Goal: Information Seeking & Learning: Understand process/instructions

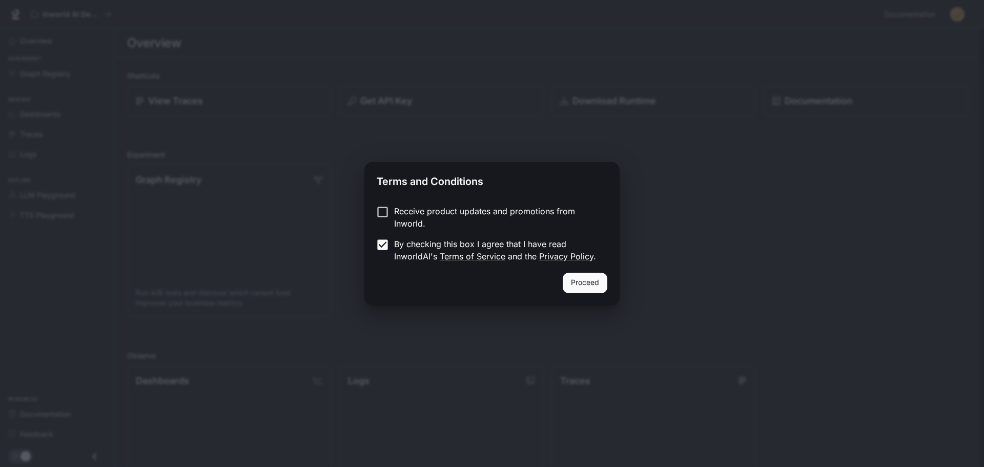
click at [609, 283] on div "Proceed" at bounding box center [491, 289] width 255 height 33
click at [588, 288] on button "Proceed" at bounding box center [584, 283] width 45 height 20
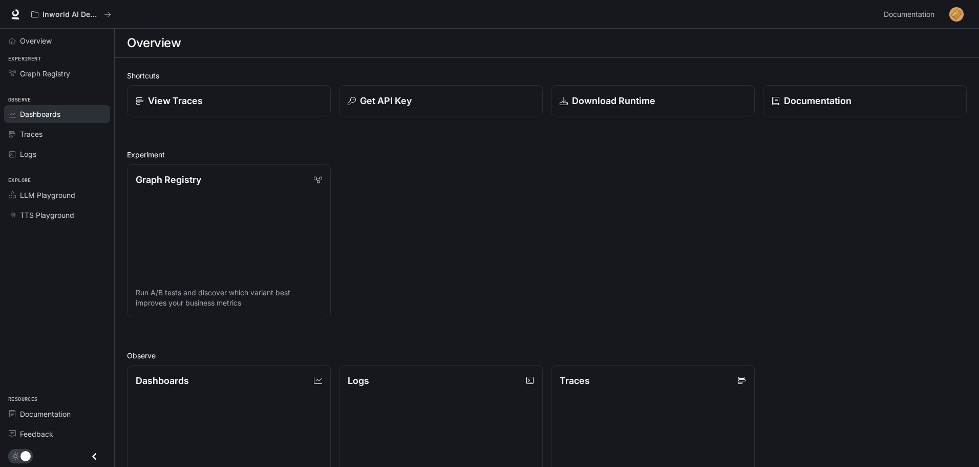
click at [59, 120] on link "Dashboards" at bounding box center [57, 114] width 106 height 18
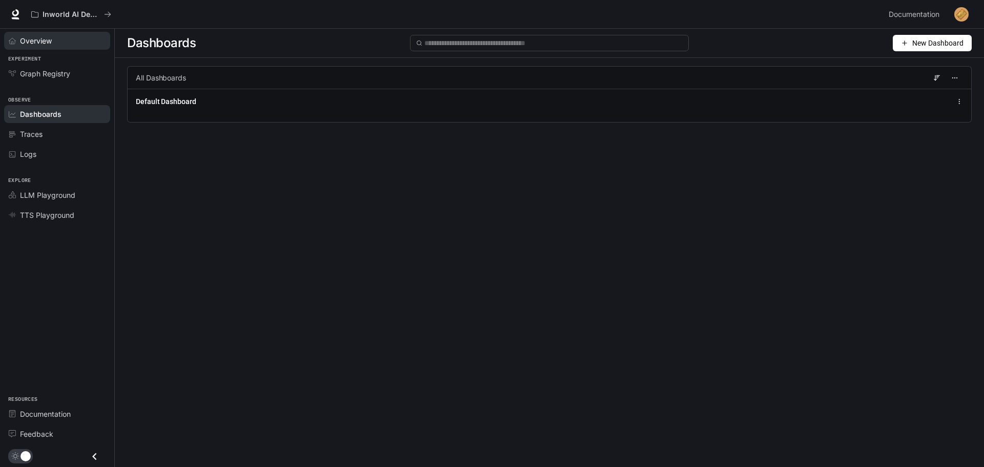
click at [61, 43] on div "Overview" at bounding box center [63, 40] width 86 height 11
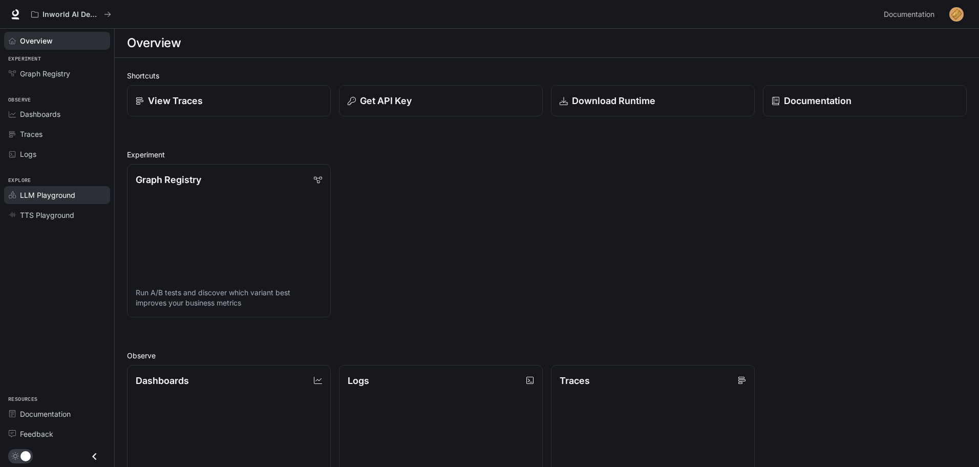
click at [74, 199] on span "LLM Playground" at bounding box center [47, 195] width 55 height 11
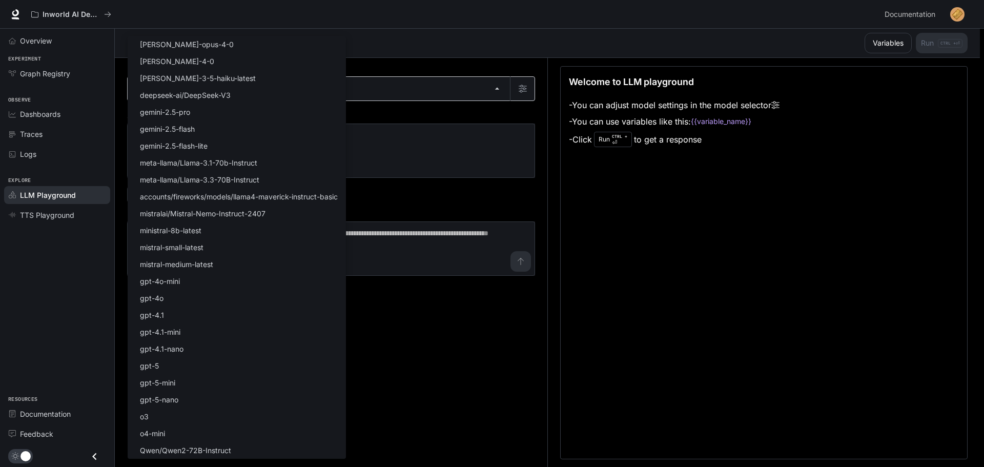
click at [211, 90] on body "Skip to main content Inworld AI Demos Documentation Documentation Portal Overvi…" at bounding box center [492, 233] width 984 height 467
click at [441, 399] on div at bounding box center [492, 233] width 984 height 467
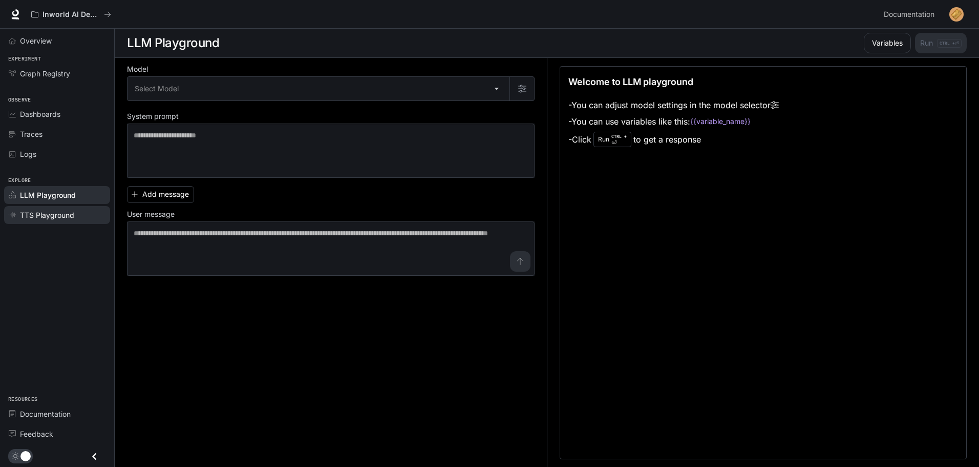
click at [68, 211] on span "TTS Playground" at bounding box center [47, 215] width 54 height 11
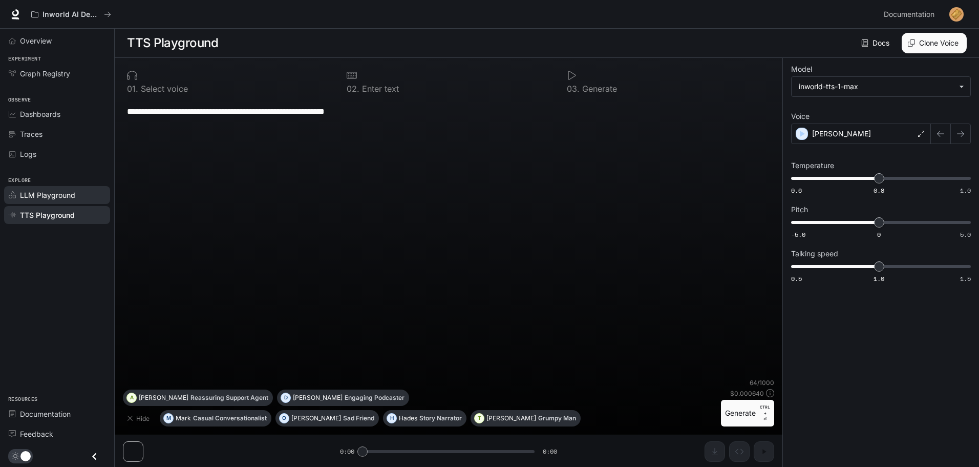
click at [66, 197] on span "LLM Playground" at bounding box center [47, 195] width 55 height 11
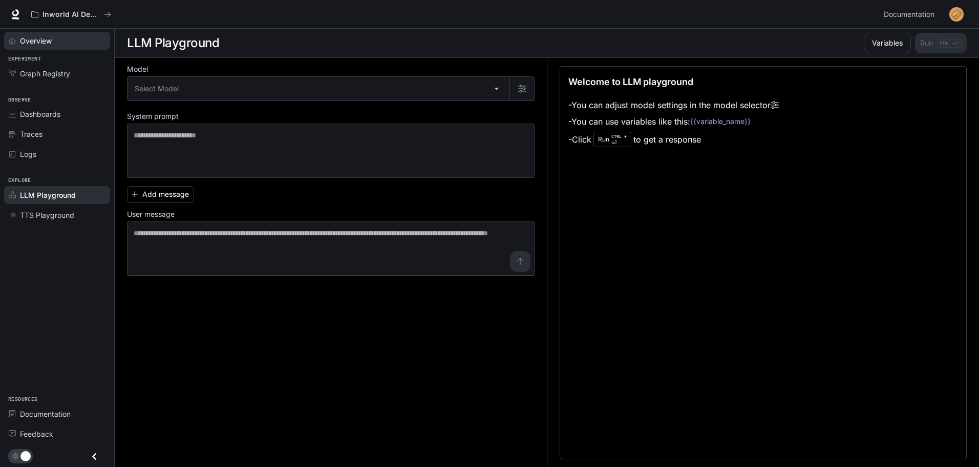
click at [62, 44] on div "Overview" at bounding box center [63, 40] width 86 height 11
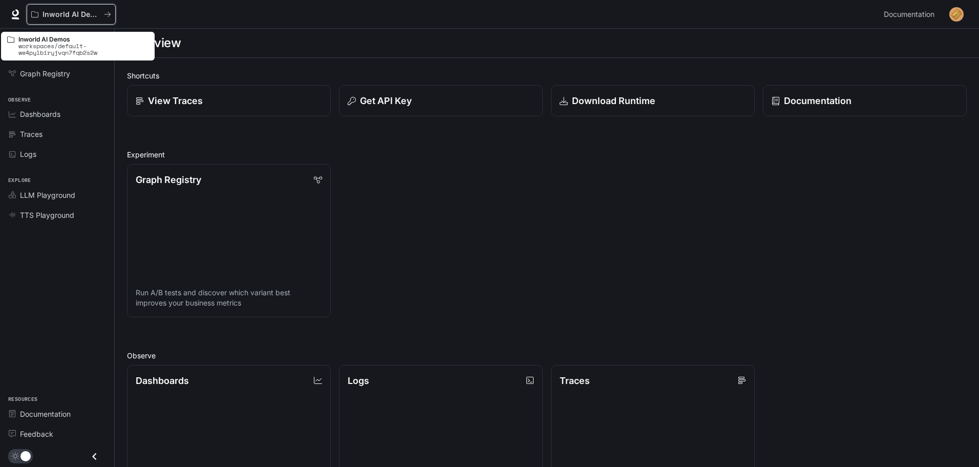
click at [91, 13] on p "Inworld AI Demos" at bounding box center [71, 14] width 57 height 9
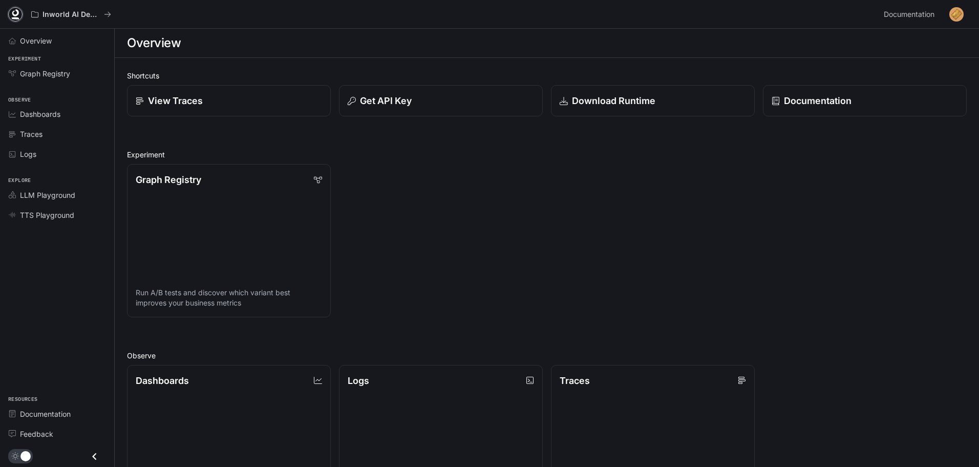
click at [21, 15] on link at bounding box center [15, 14] width 14 height 14
click at [12, 11] on icon at bounding box center [15, 14] width 10 height 10
click at [217, 56] on section "Overview" at bounding box center [547, 43] width 865 height 29
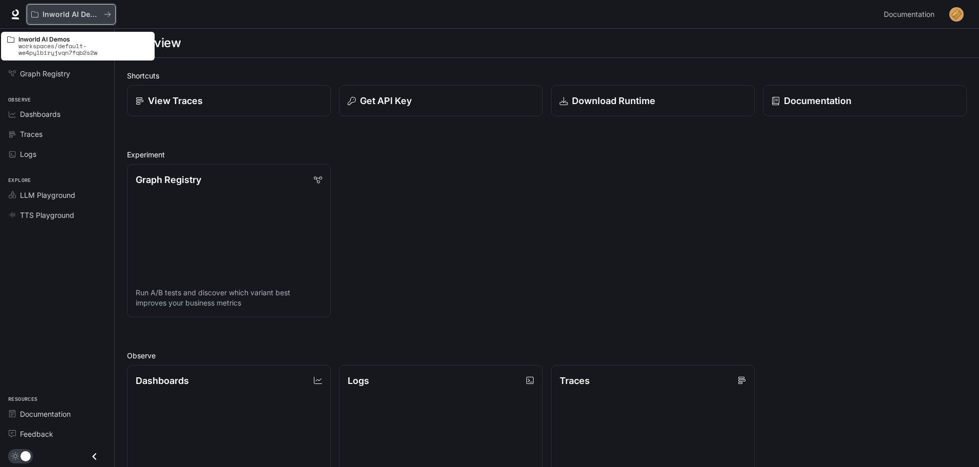
click at [113, 10] on button "Inworld AI Demos" at bounding box center [71, 14] width 89 height 20
click at [113, 12] on button "Inworld AI Demos" at bounding box center [71, 14] width 89 height 20
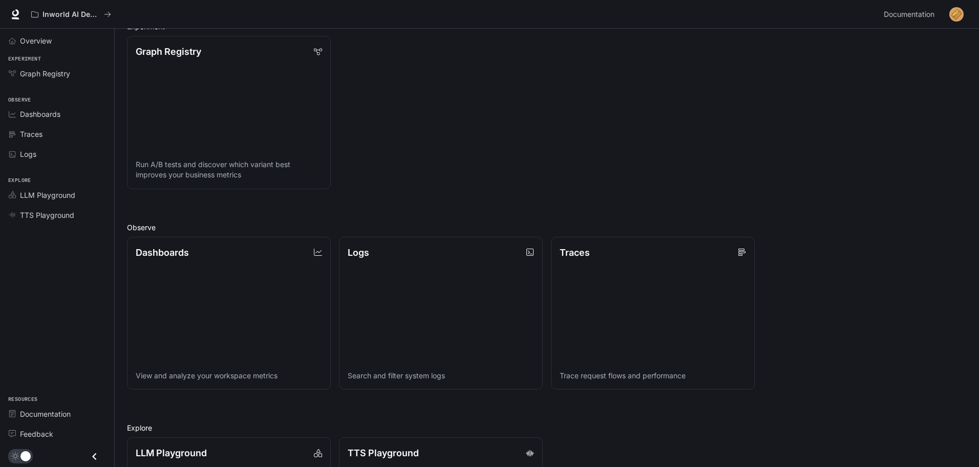
scroll to position [264, 0]
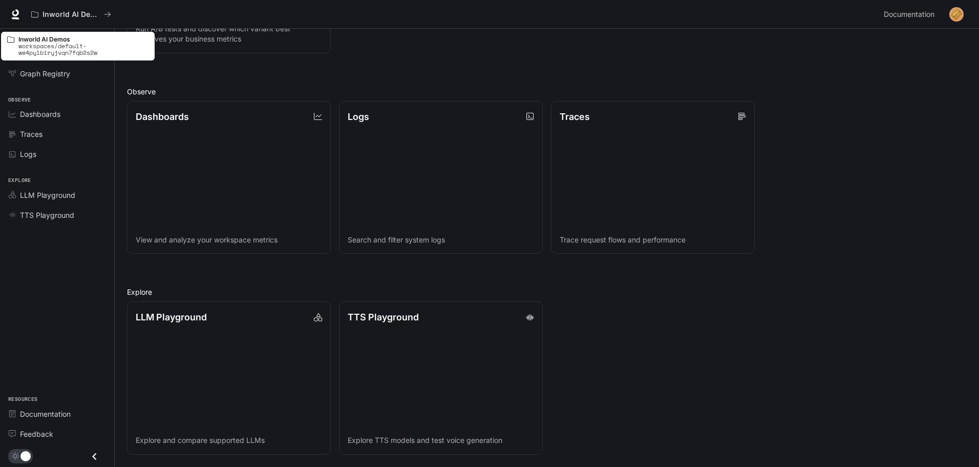
drag, startPoint x: 59, startPoint y: 13, endPoint x: 48, endPoint y: 313, distance: 300.4
click at [48, 313] on div "Overview Experiment Graph Registry Observe Dashboards Traces Logs Explore LLM P…" at bounding box center [57, 248] width 114 height 438
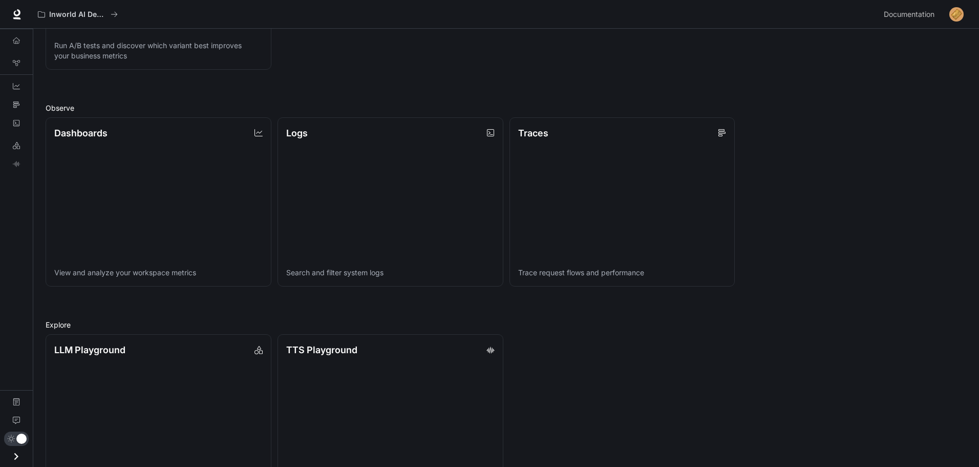
click at [19, 305] on div "Overview Graph Registry Dashboards Traces Logs LLM Playground TTS Playground Do…" at bounding box center [16, 248] width 33 height 438
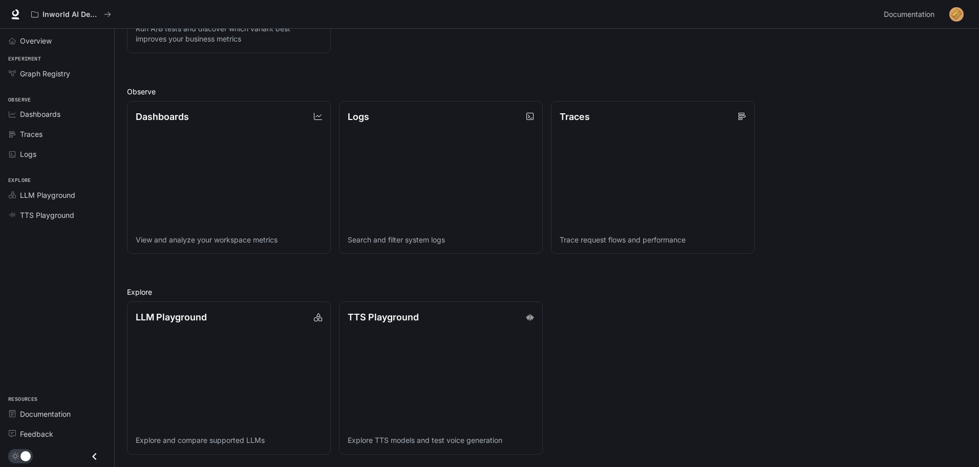
click at [95, 453] on icon "Close drawer" at bounding box center [94, 455] width 4 height 7
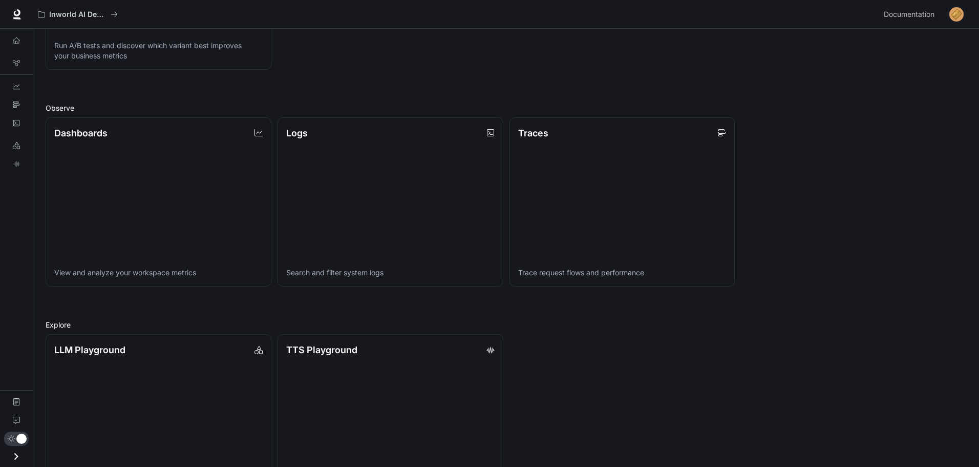
click at [19, 455] on icon "Open drawer" at bounding box center [16, 456] width 14 height 14
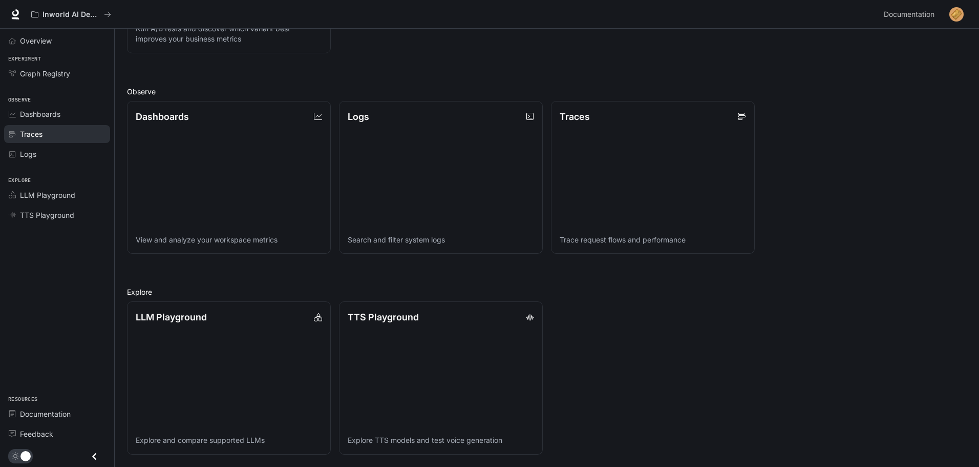
click at [53, 134] on div "Traces" at bounding box center [63, 134] width 86 height 11
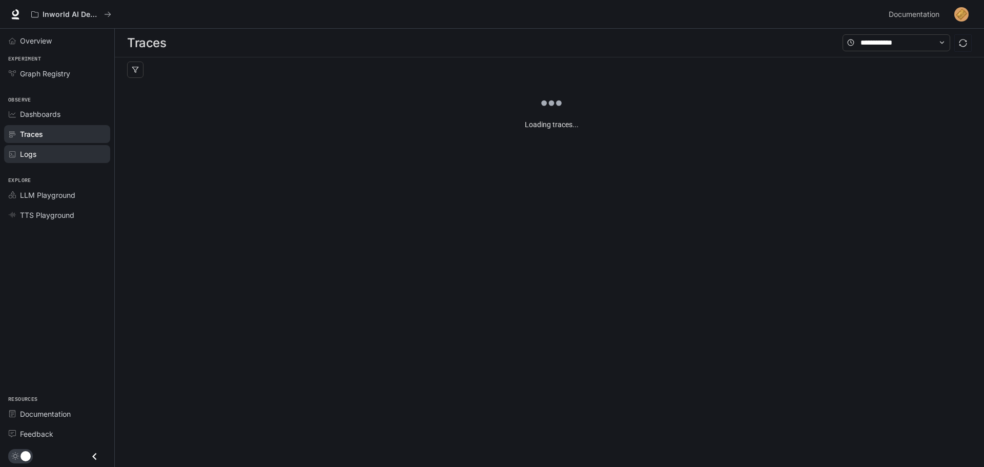
click at [53, 151] on div "Logs" at bounding box center [63, 154] width 86 height 11
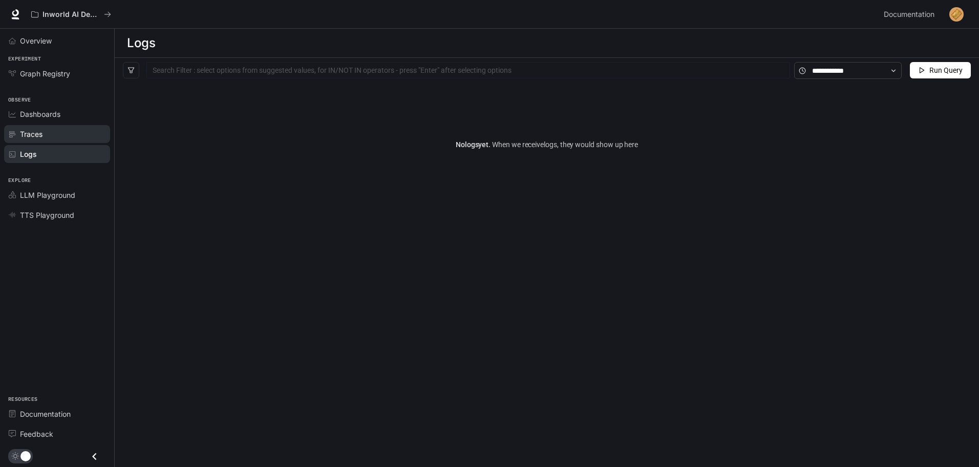
click at [54, 134] on div "Traces" at bounding box center [63, 134] width 86 height 11
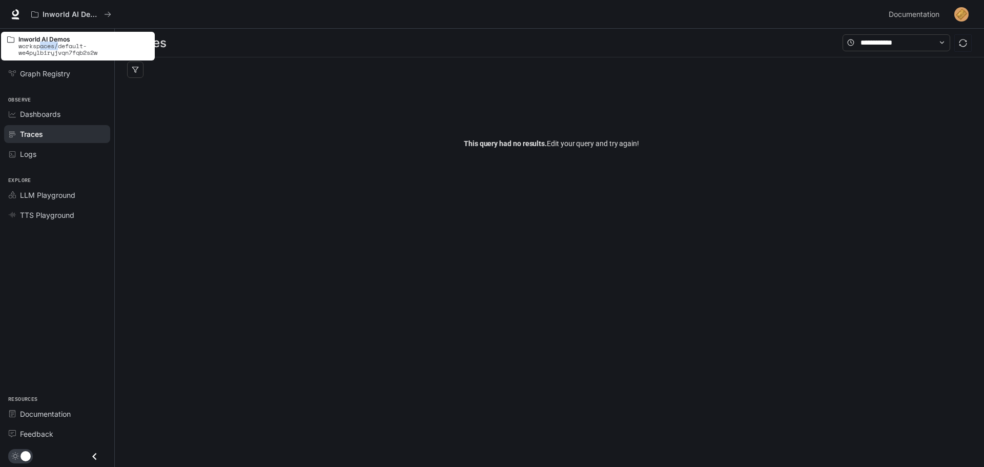
drag, startPoint x: 40, startPoint y: 45, endPoint x: 59, endPoint y: 50, distance: 20.1
click at [59, 50] on p "workspaces/default-we4pylbiryjvqn7fqb2s2w" at bounding box center [83, 49] width 130 height 13
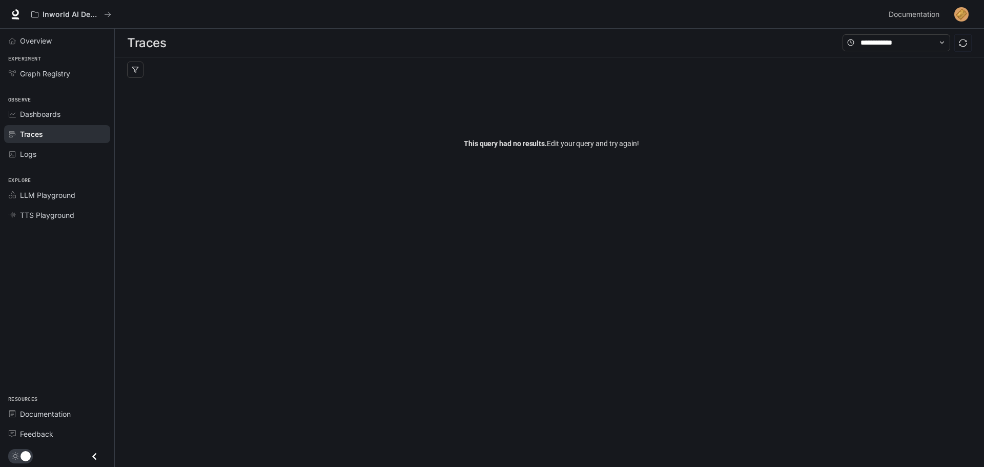
click at [208, 139] on div "This query had no results. Edit your query and try again!" at bounding box center [551, 143] width 848 height 123
click at [42, 39] on span "Overview" at bounding box center [36, 40] width 32 height 11
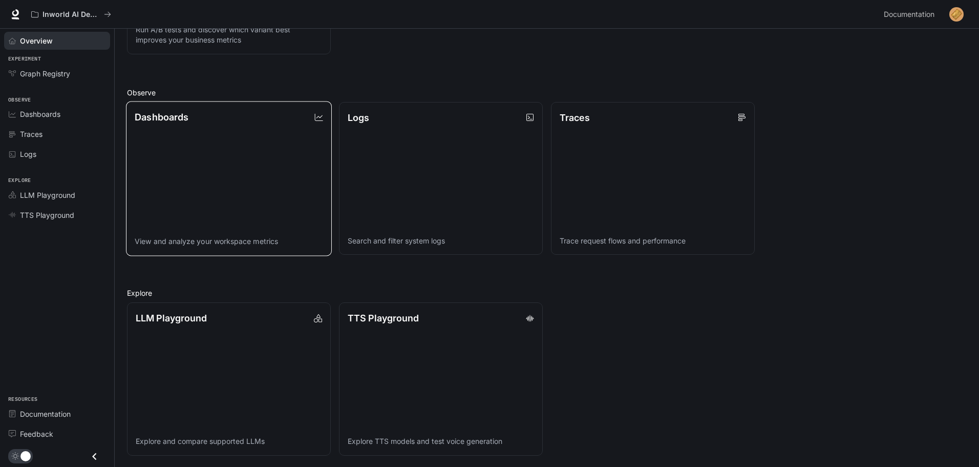
scroll to position [264, 0]
click at [73, 414] on div "Documentation" at bounding box center [63, 413] width 86 height 11
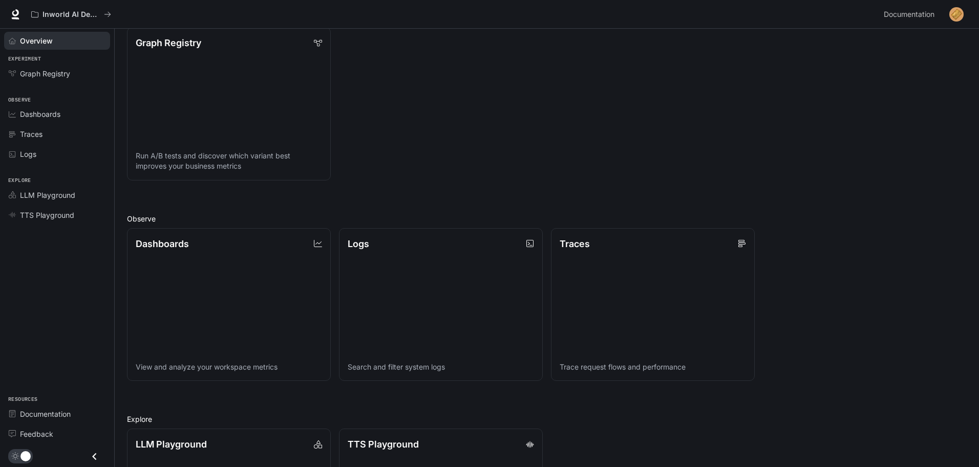
scroll to position [0, 0]
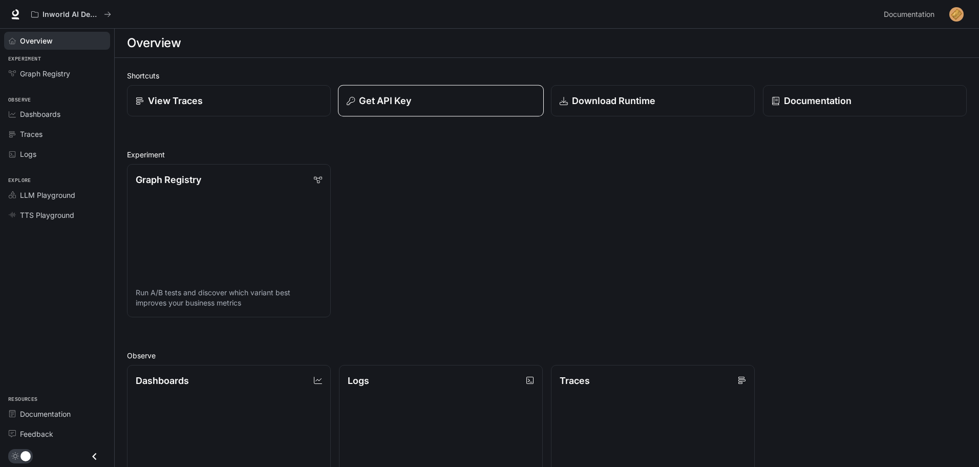
click at [396, 104] on p "Get API Key" at bounding box center [385, 101] width 52 height 14
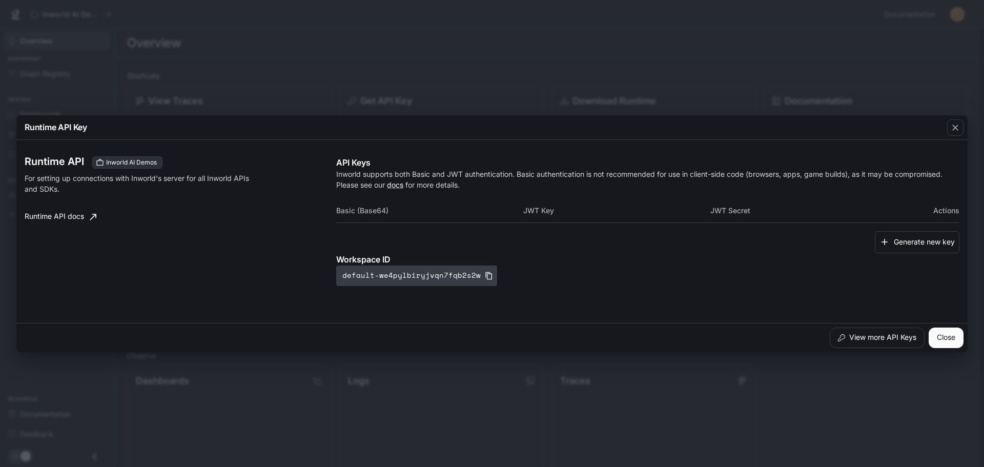
click at [477, 274] on button "default-we4pylbiryjvqn7fqb2s2w" at bounding box center [416, 275] width 161 height 20
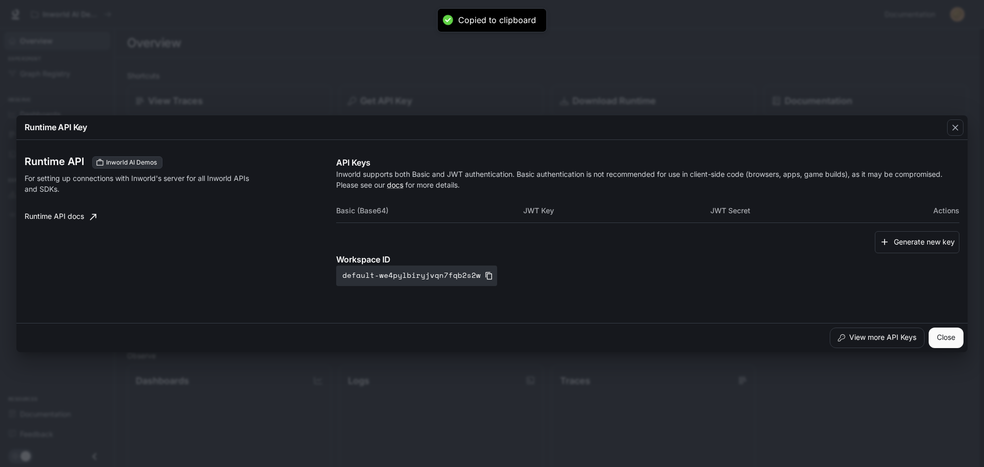
click at [358, 70] on div "Runtime API Key Runtime API Inworld AI Demos For setting up connections with In…" at bounding box center [492, 233] width 984 height 467
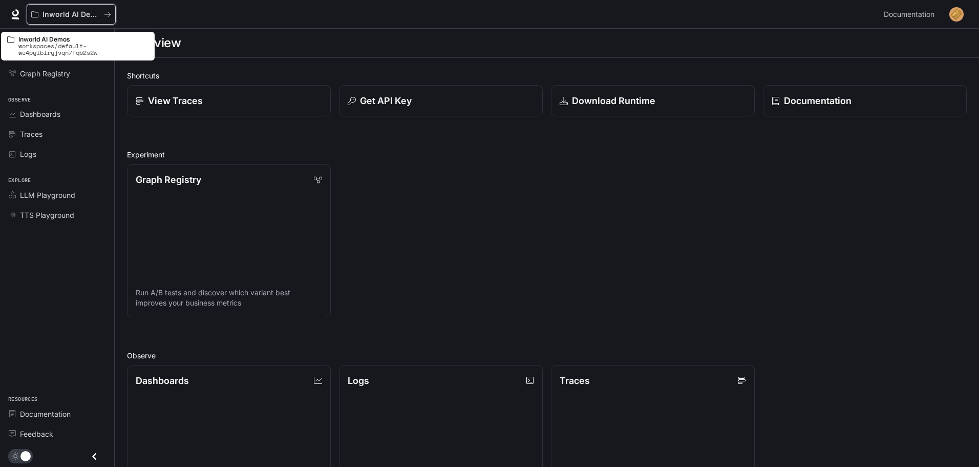
click at [63, 6] on button "Inworld AI Demos" at bounding box center [71, 14] width 89 height 20
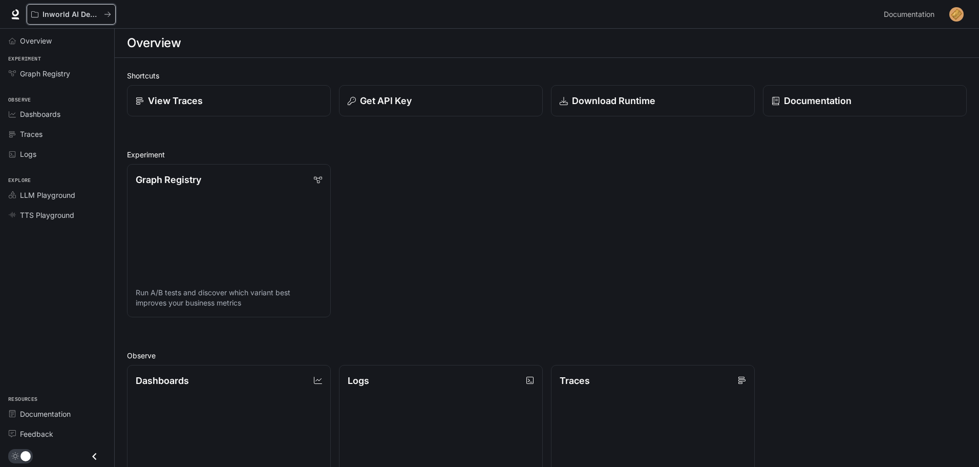
drag, startPoint x: 111, startPoint y: 13, endPoint x: 246, endPoint y: 18, distance: 135.3
click at [246, 18] on div "Inworld AI Demos" at bounding box center [453, 14] width 853 height 20
click at [961, 19] on img "button" at bounding box center [957, 14] width 14 height 14
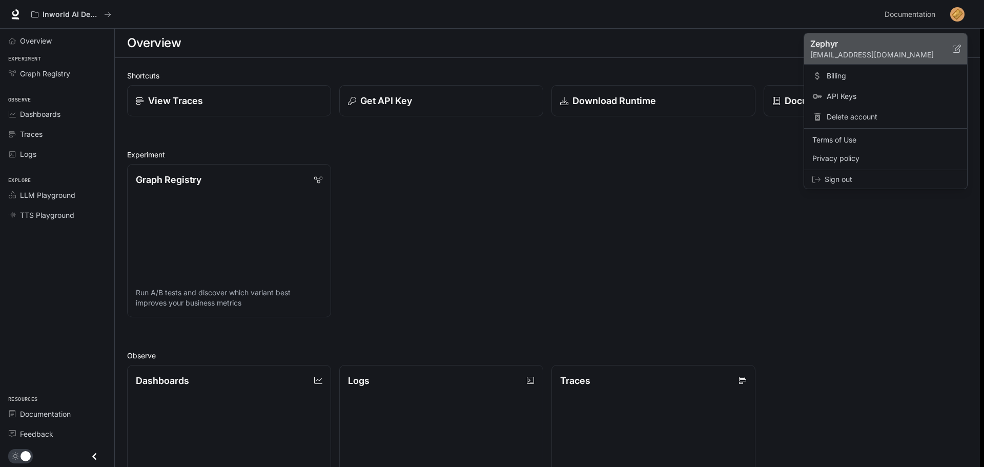
click at [898, 48] on p "Zephyr" at bounding box center [873, 43] width 126 height 12
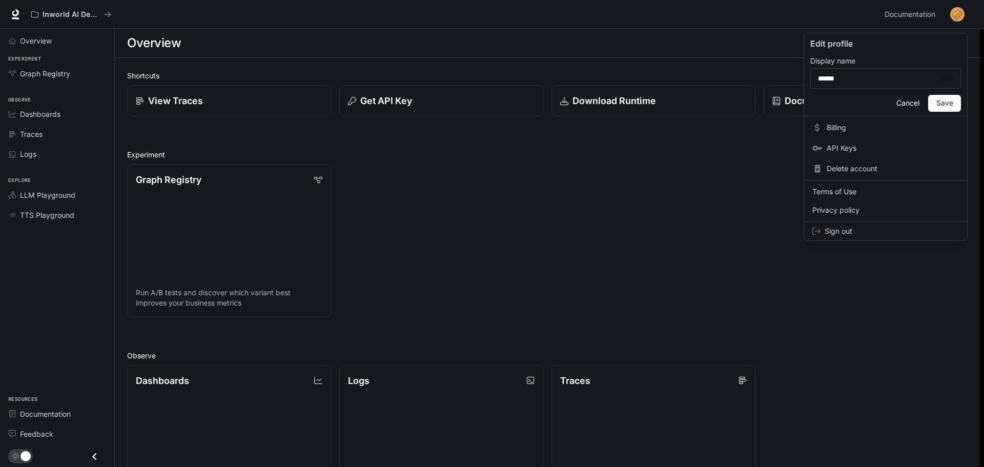
click at [916, 103] on button "Cancel" at bounding box center [907, 103] width 33 height 17
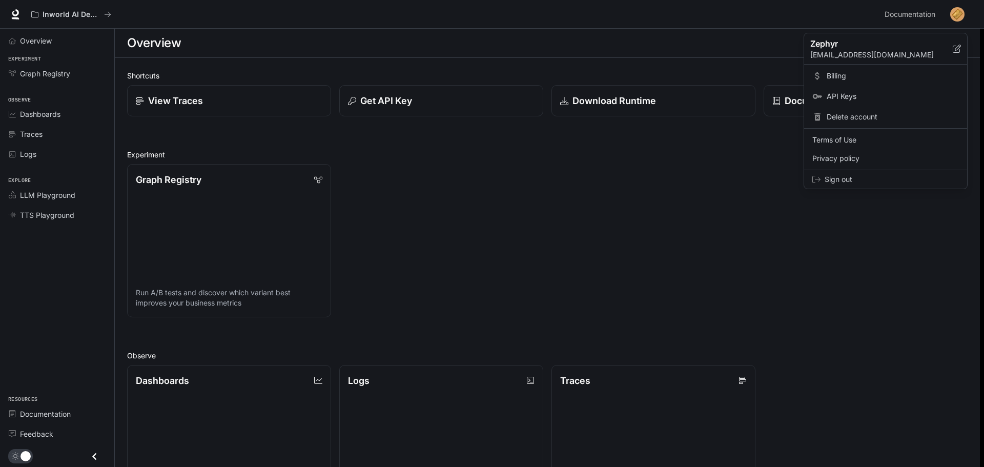
click at [757, 216] on div at bounding box center [492, 233] width 984 height 467
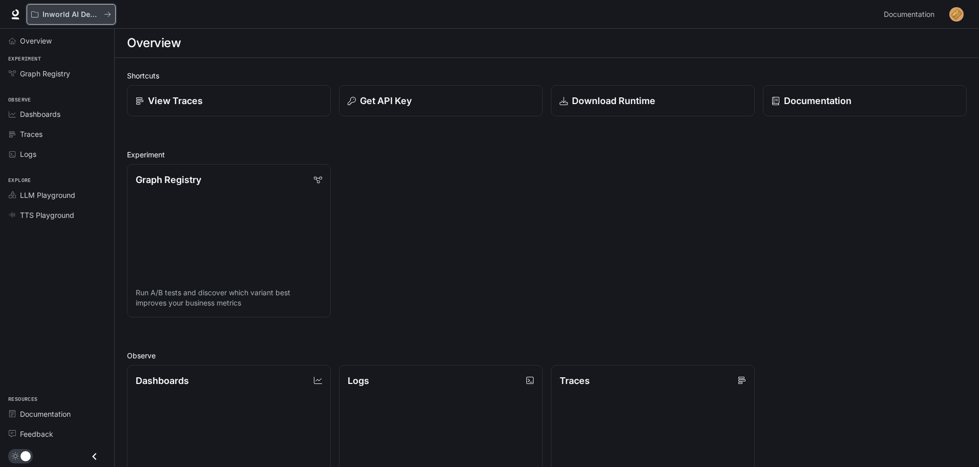
click at [67, 21] on button "Inworld AI Demos" at bounding box center [71, 14] width 89 height 20
click at [111, 16] on button "Inworld AI Demos" at bounding box center [71, 14] width 89 height 20
click at [111, 16] on div "Inworld AI Demos Documentation Documentation" at bounding box center [489, 14] width 979 height 29
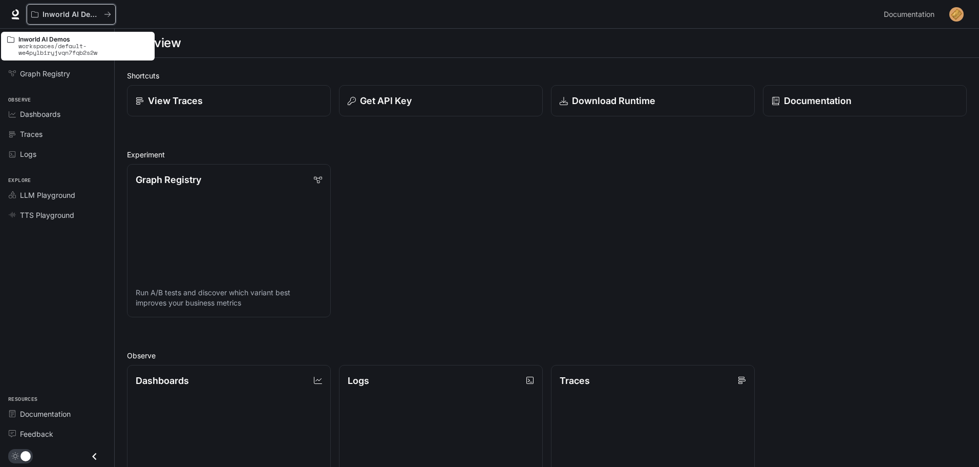
click at [111, 16] on button "Inworld AI Demos" at bounding box center [71, 14] width 89 height 20
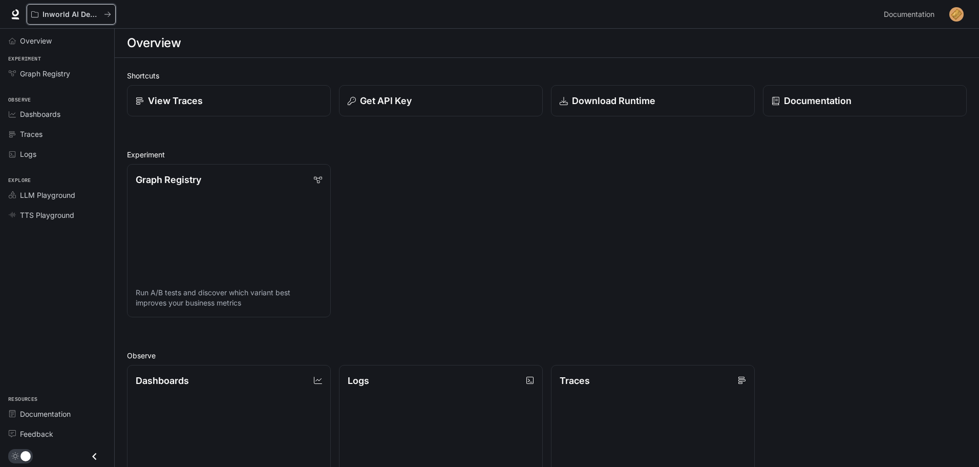
click at [111, 16] on button "Inworld AI Demos" at bounding box center [71, 14] width 89 height 20
click at [111, 16] on div at bounding box center [489, 14] width 979 height 29
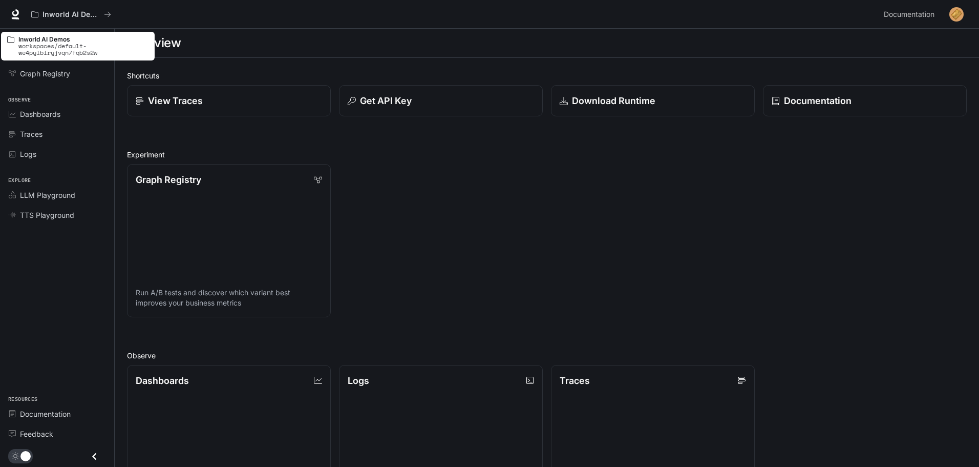
click at [111, 16] on div "Inworld AI Demos Documentation Documentation" at bounding box center [489, 14] width 979 height 29
click at [111, 16] on button "Inworld AI Demos" at bounding box center [71, 14] width 89 height 20
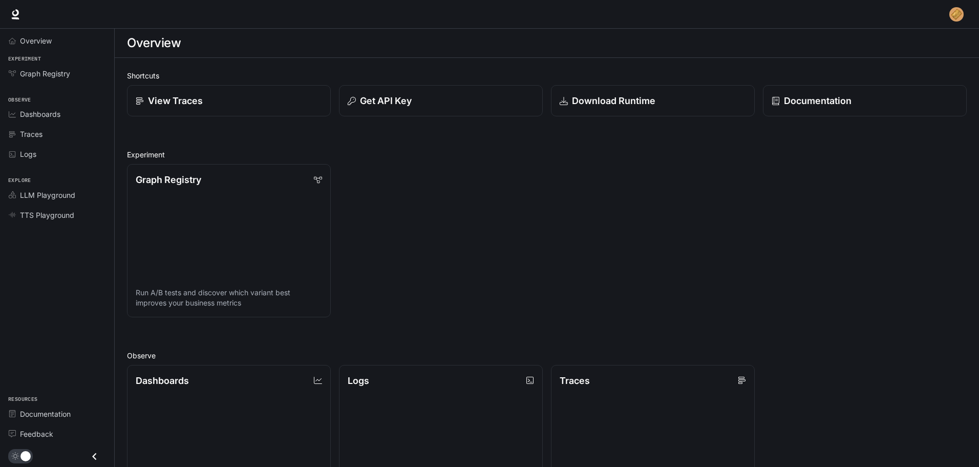
click at [111, 16] on div at bounding box center [489, 14] width 979 height 29
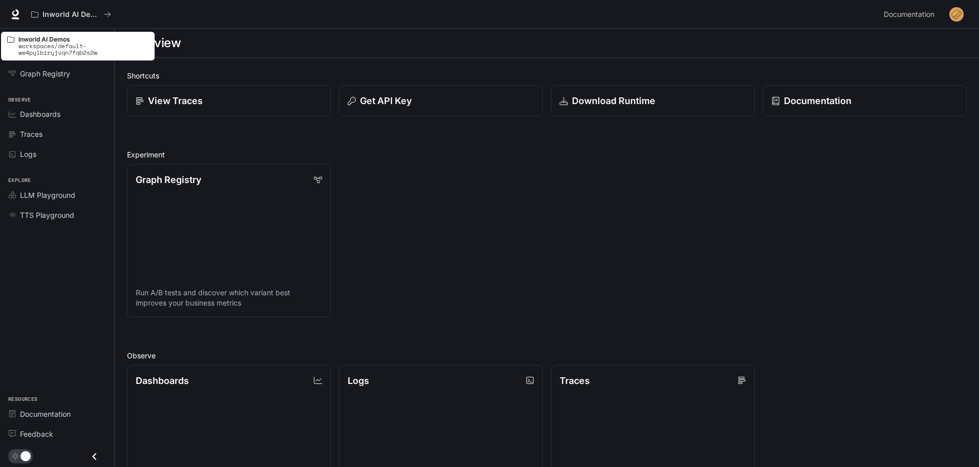
click at [111, 16] on button "Inworld AI Demos" at bounding box center [71, 14] width 89 height 20
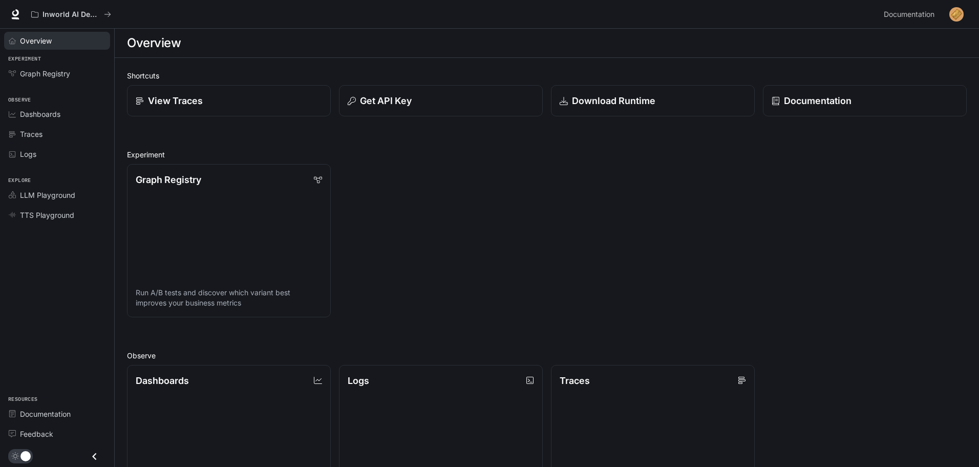
click at [76, 35] on div "Overview" at bounding box center [63, 40] width 86 height 11
click at [662, 106] on div "Download Runtime" at bounding box center [653, 101] width 189 height 14
